Goal: Task Accomplishment & Management: Use online tool/utility

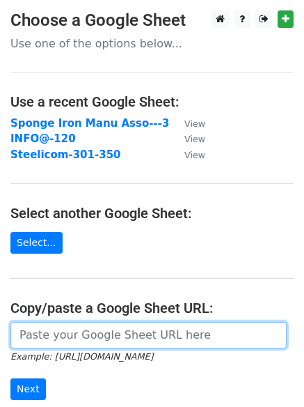
click at [49, 330] on input "url" at bounding box center [148, 335] width 277 height 26
paste input "https://docs.google.com/spreadsheets/d/1SPfyYLEZFnq0OzD3Macn-x2RUwkk3QbKzDtlWXu…"
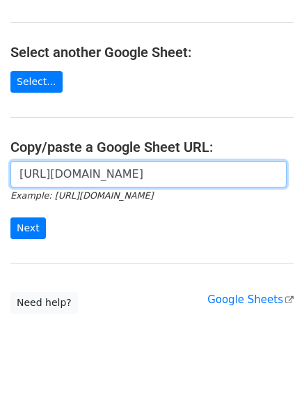
scroll to position [179, 0]
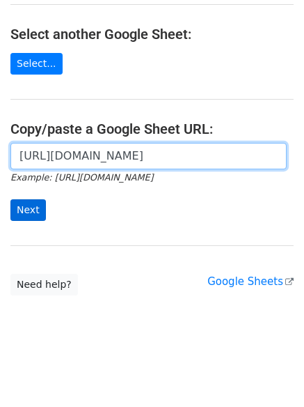
type input "https://docs.google.com/spreadsheets/d/1SPfyYLEZFnq0OzD3Macn-x2RUwkk3QbKzDtlWXu…"
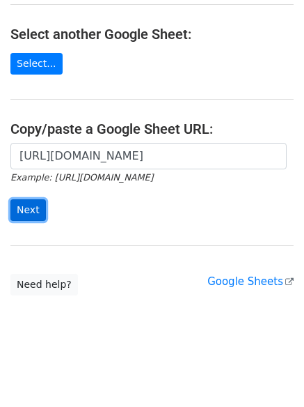
scroll to position [0, 0]
click at [26, 212] on input "Next" at bounding box center [28, 210] width 36 height 22
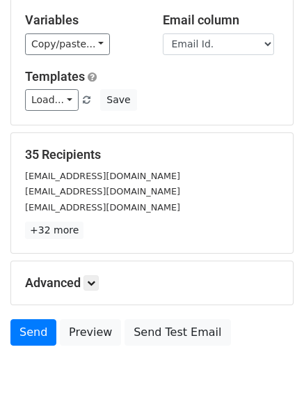
scroll to position [134, 0]
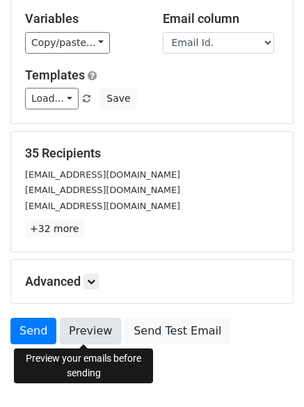
click at [82, 323] on link "Preview" at bounding box center [90, 331] width 61 height 26
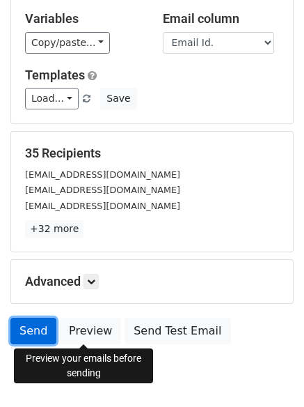
click at [20, 327] on link "Send" at bounding box center [33, 331] width 46 height 26
